Goal: Information Seeking & Learning: Learn about a topic

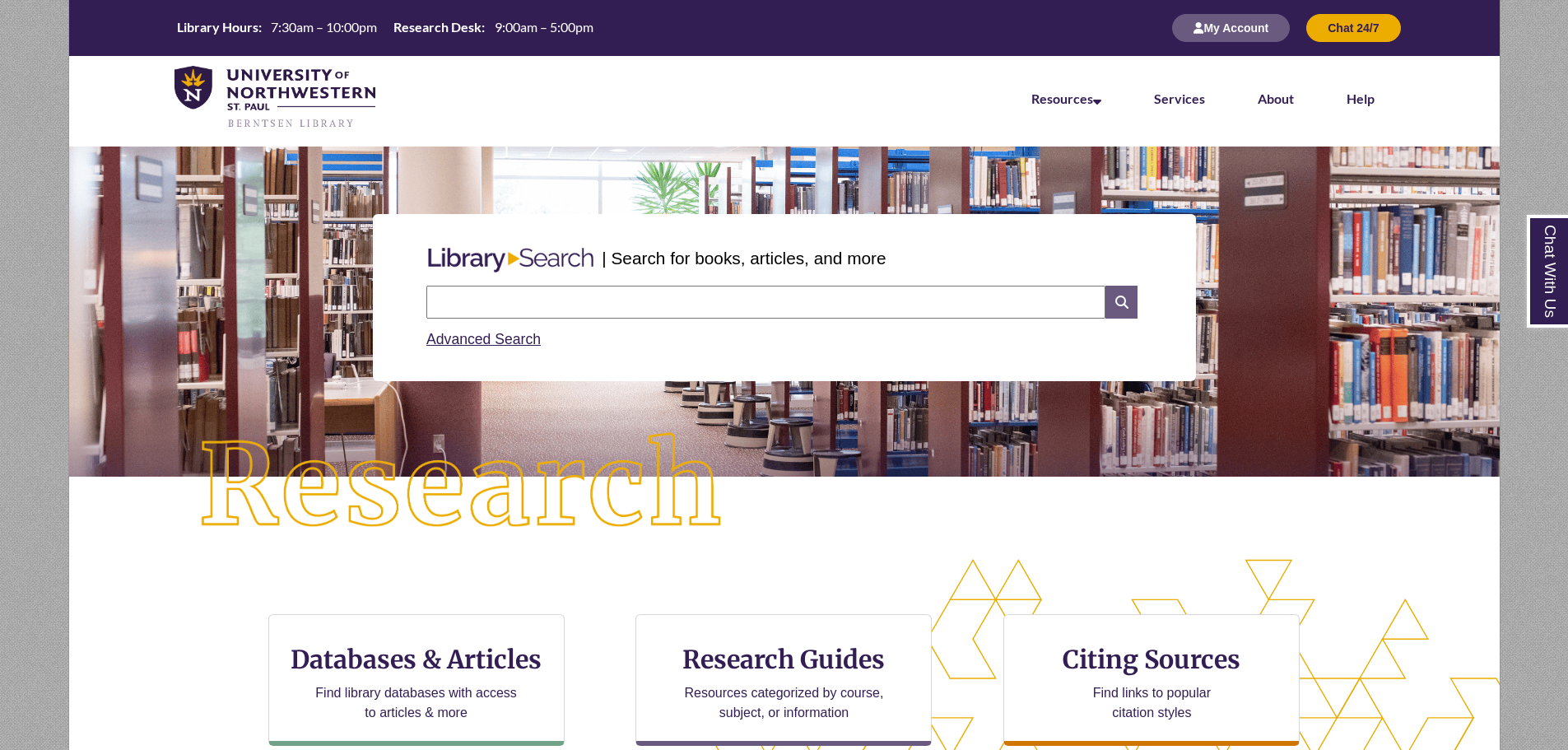
click at [1128, 308] on icon at bounding box center [1121, 301] width 31 height 33
click at [1116, 305] on icon at bounding box center [1121, 301] width 31 height 33
